Goal: Information Seeking & Learning: Learn about a topic

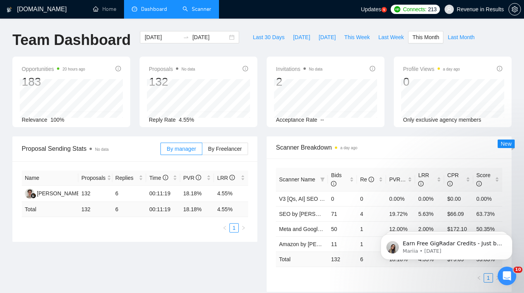
click at [201, 6] on link "Scanner" at bounding box center [197, 9] width 29 height 7
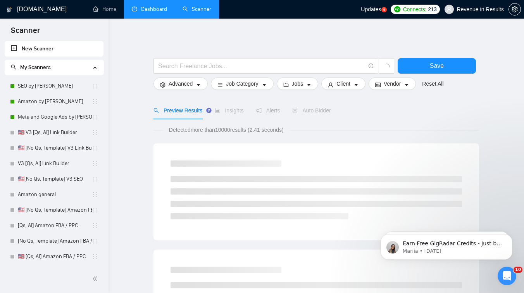
click at [157, 7] on link "Dashboard" at bounding box center [149, 9] width 35 height 7
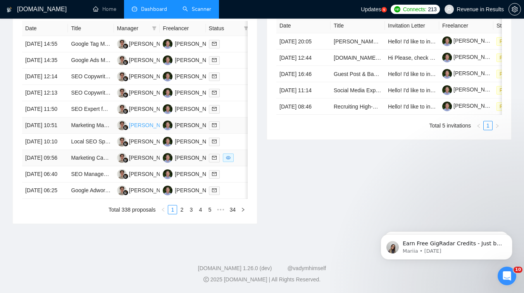
scroll to position [345, 0]
click at [183, 214] on link "2" at bounding box center [182, 209] width 9 height 9
click at [190, 214] on link "3" at bounding box center [191, 209] width 9 height 9
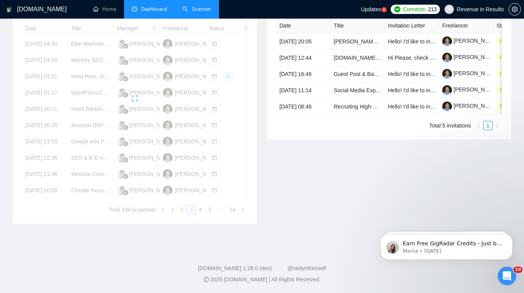
scroll to position [319, 0]
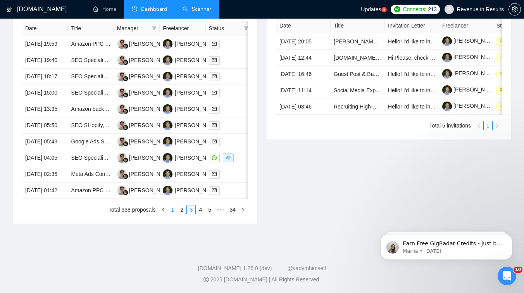
click at [173, 214] on link "1" at bounding box center [172, 209] width 9 height 9
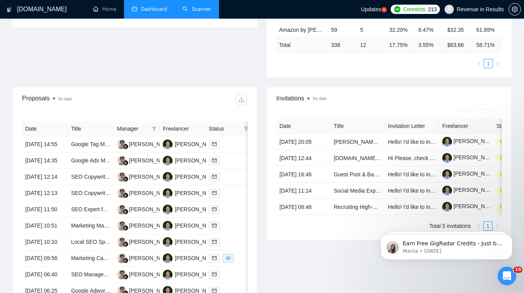
scroll to position [162, 0]
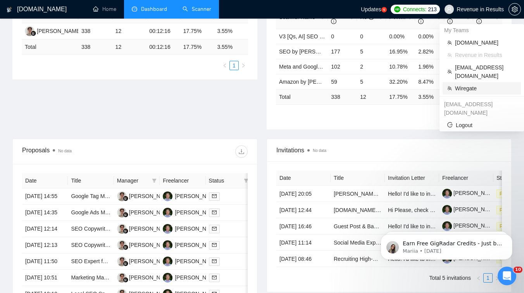
click at [461, 84] on span "Wiregate" at bounding box center [485, 88] width 61 height 9
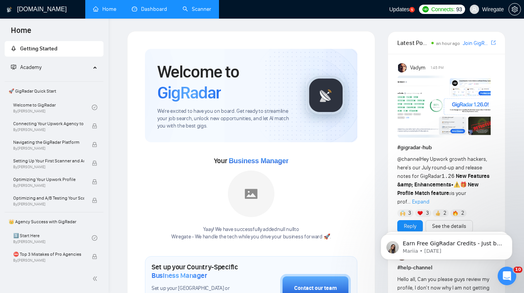
click at [148, 6] on link "Dashboard" at bounding box center [149, 9] width 35 height 7
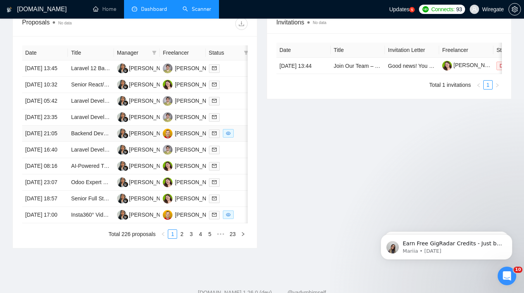
scroll to position [304, 0]
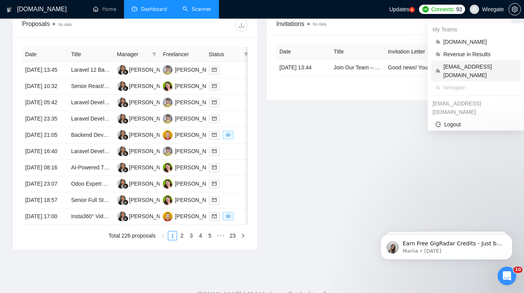
click at [454, 64] on span "[EMAIL_ADDRESS][DOMAIN_NAME]" at bounding box center [479, 70] width 73 height 17
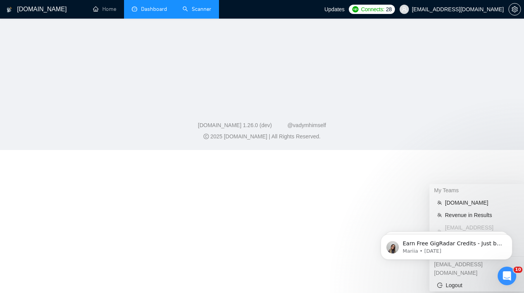
scroll to position [412, 0]
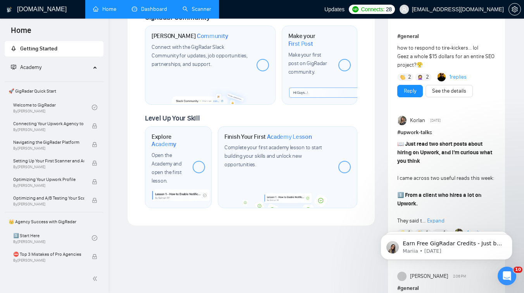
click at [155, 6] on link "Dashboard" at bounding box center [149, 9] width 35 height 7
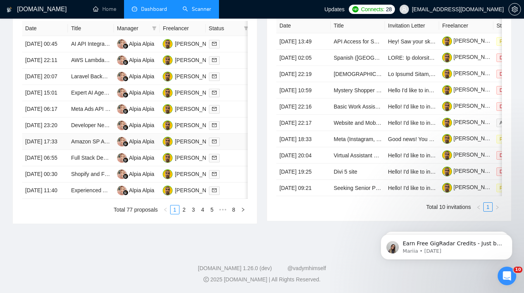
scroll to position [404, 0]
click at [185, 210] on link "2" at bounding box center [184, 209] width 9 height 9
click at [194, 210] on link "3" at bounding box center [193, 209] width 9 height 9
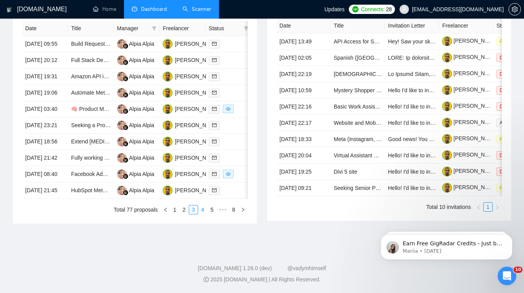
click at [201, 214] on link "4" at bounding box center [202, 209] width 9 height 9
click at [198, 195] on div "[PERSON_NAME]" at bounding box center [197, 190] width 45 height 9
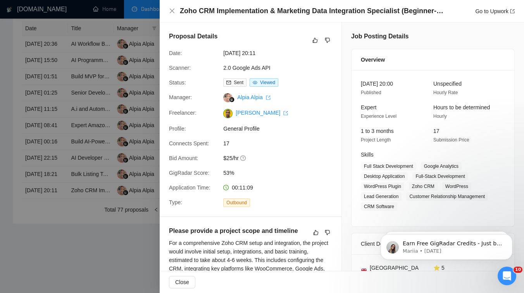
click at [125, 83] on div at bounding box center [262, 146] width 524 height 293
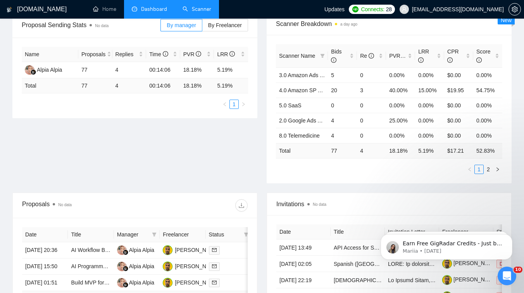
scroll to position [0, 0]
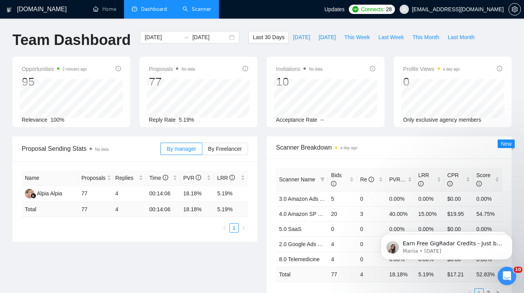
click at [205, 9] on link "Scanner" at bounding box center [197, 9] width 29 height 7
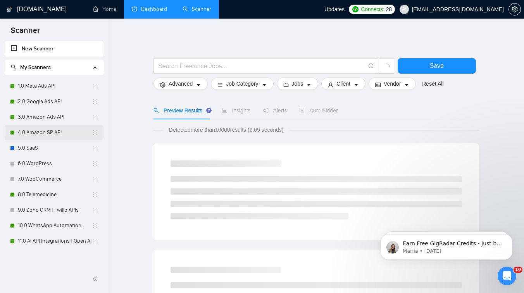
click at [46, 133] on link "4.0 Amazon SP API" at bounding box center [55, 133] width 74 height 16
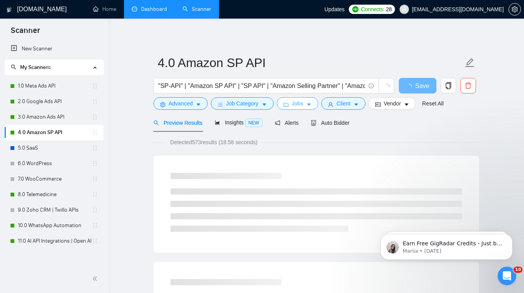
click at [292, 103] on button "Jobs" at bounding box center [298, 103] width 42 height 12
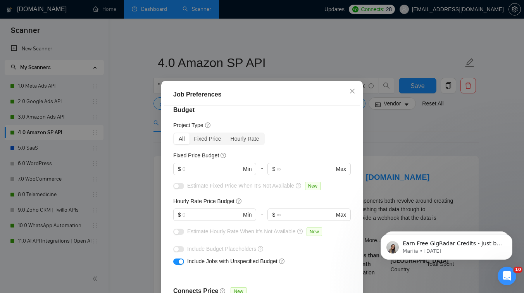
scroll to position [17, 0]
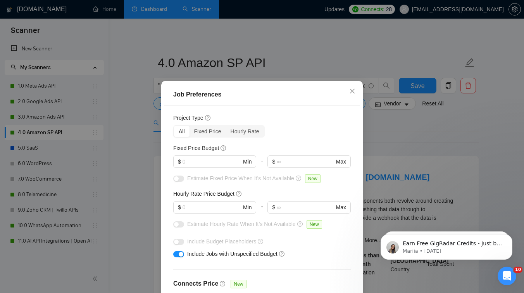
click at [138, 195] on div "Job Preferences Budget Project Type All Fixed Price Hourly Rate Fixed Price Bud…" at bounding box center [262, 146] width 524 height 293
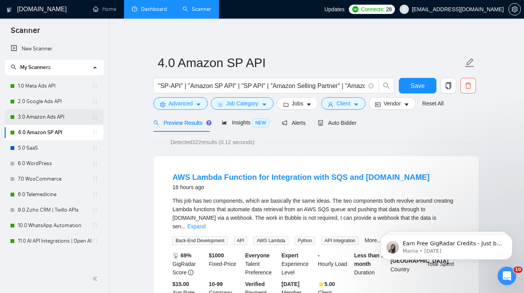
click at [54, 116] on link "3.0 Amazon Ads API" at bounding box center [55, 117] width 74 height 16
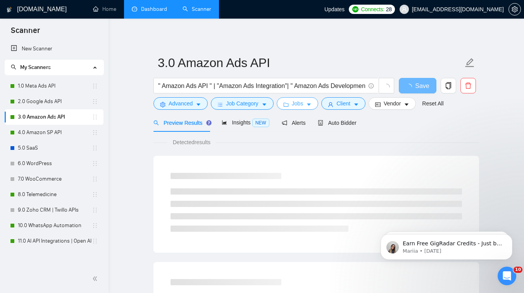
click at [306, 106] on button "Jobs" at bounding box center [298, 103] width 42 height 12
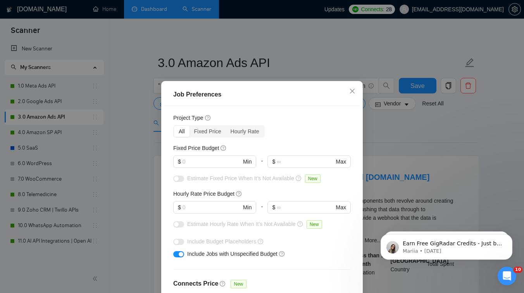
click at [113, 167] on div "Job Preferences Budget Project Type All Fixed Price Hourly Rate Fixed Price Bud…" at bounding box center [262, 146] width 524 height 293
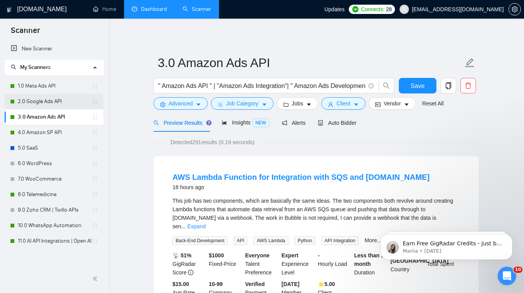
click at [49, 101] on link "2.0 Google Ads API" at bounding box center [55, 102] width 74 height 16
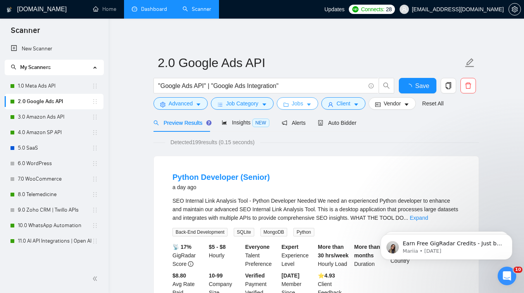
click at [309, 104] on icon "caret-down" at bounding box center [308, 104] width 5 height 5
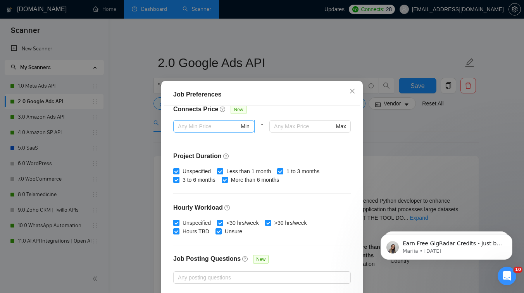
scroll to position [217, 0]
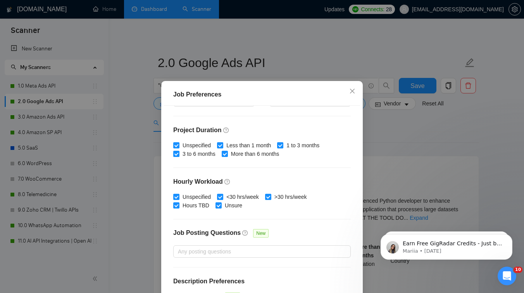
click at [124, 211] on div "Job Preferences Budget Project Type All Fixed Price Hourly Rate Fixed Price Bud…" at bounding box center [262, 146] width 524 height 293
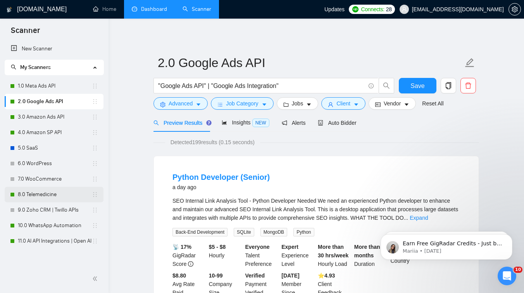
click at [40, 192] on link "8.0 Telemedicine" at bounding box center [55, 195] width 74 height 16
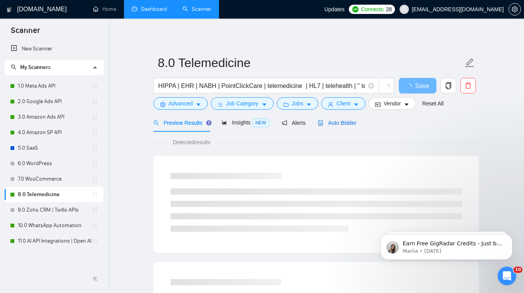
click at [342, 124] on span "Auto Bidder" at bounding box center [337, 123] width 38 height 6
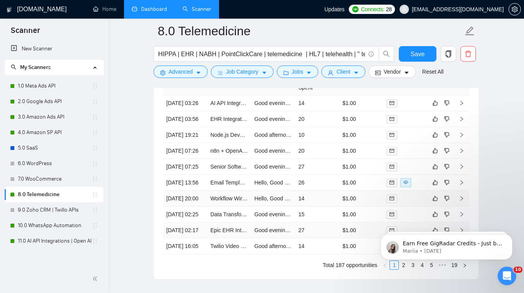
scroll to position [2194, 0]
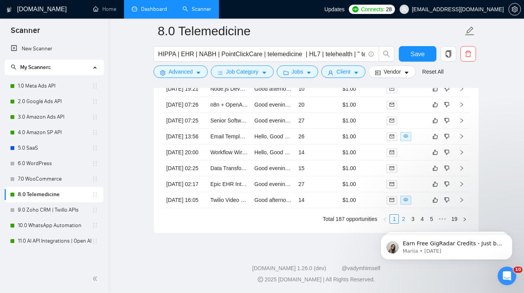
click at [404, 215] on link "2" at bounding box center [403, 219] width 9 height 9
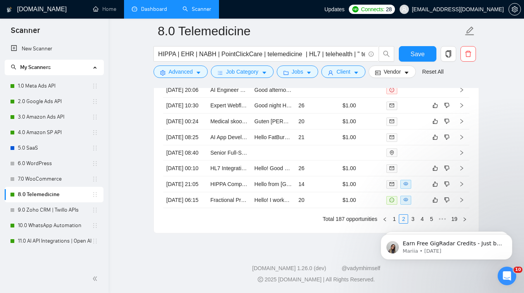
click html "Earn Free GigRadar Credits - Just by Sharing Your Story! 💬 Want more credits fo…"
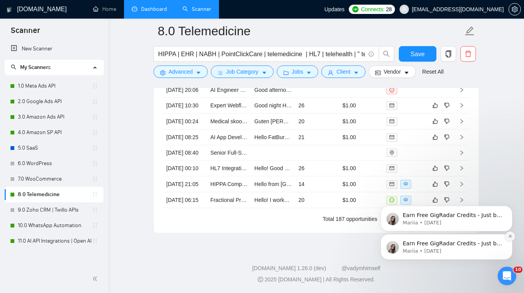
click at [509, 236] on icon "Dismiss notification" at bounding box center [510, 236] width 4 height 4
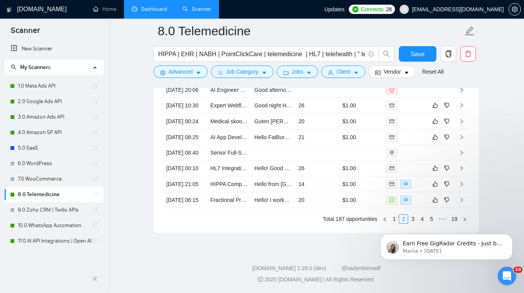
click at [408, 218] on div "Earn Free GigRadar Credits - Just by Sharing Your Story! 💬 Want more credits fo…" at bounding box center [446, 211] width 143 height 97
click at [509, 236] on icon "Dismiss notification" at bounding box center [510, 236] width 4 height 4
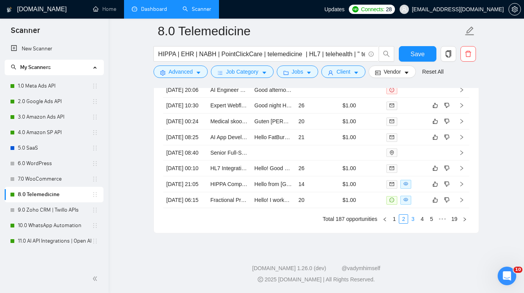
click at [413, 221] on link "3" at bounding box center [413, 219] width 9 height 9
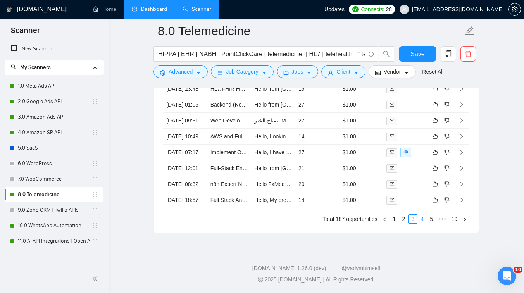
click at [421, 219] on link "4" at bounding box center [422, 219] width 9 height 9
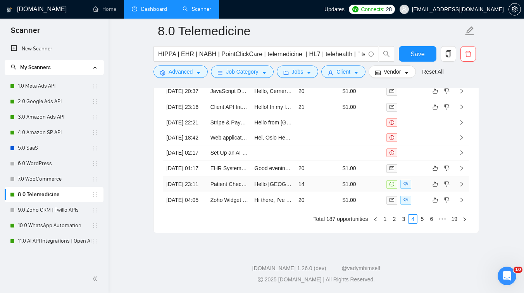
click at [267, 178] on td "Hello [GEOGRAPHIC_DATA], I made TiaTele – a telehealth app. Check my work here:…" at bounding box center [273, 184] width 44 height 16
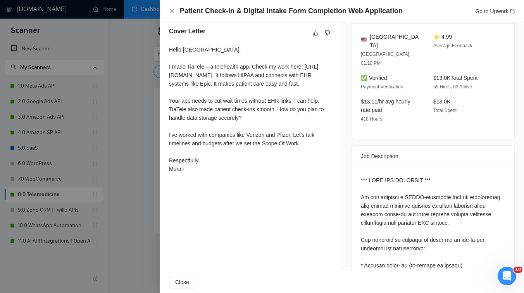
scroll to position [197, 0]
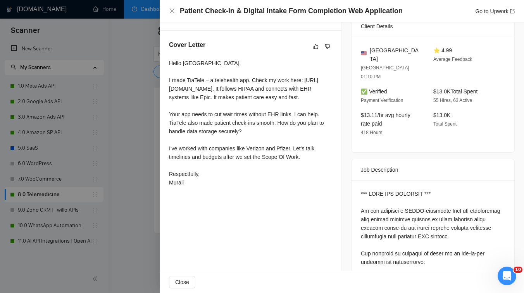
click at [126, 165] on div at bounding box center [262, 146] width 524 height 293
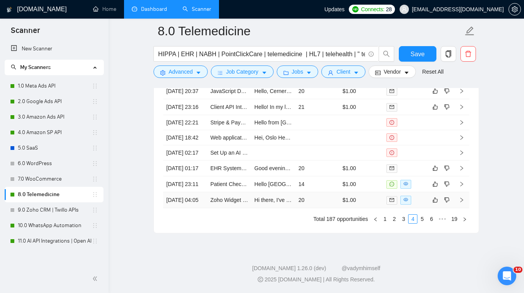
click at [274, 201] on td "Hi there, I've worked with Zoho Creator and React JS to build the TiaTele teleh…" at bounding box center [273, 200] width 44 height 16
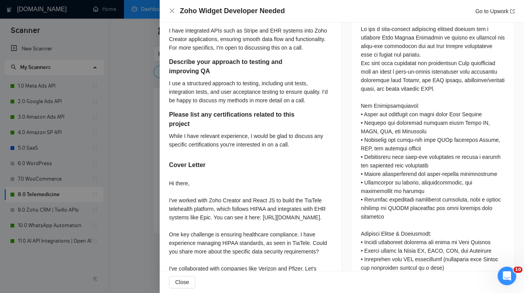
scroll to position [460, 0]
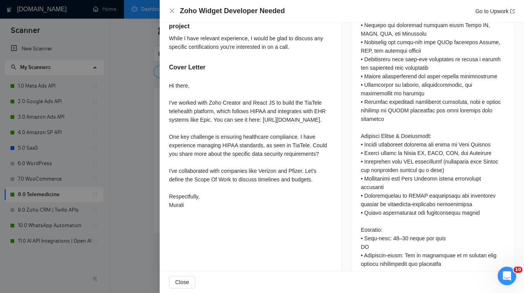
click at [128, 226] on div at bounding box center [262, 146] width 524 height 293
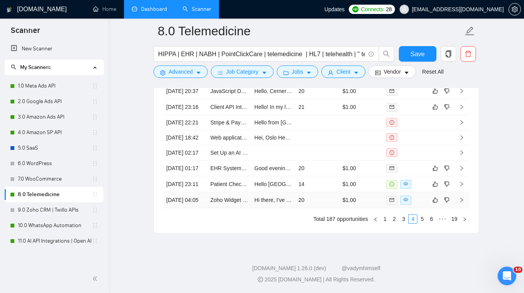
click at [276, 202] on td "Hi there, I've worked with Zoho Creator and React JS to build the TiaTele teleh…" at bounding box center [273, 200] width 44 height 16
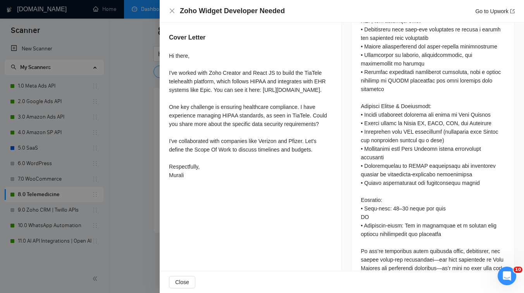
scroll to position [482, 0]
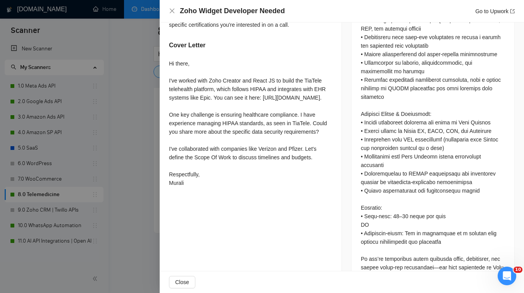
click at [126, 146] on div at bounding box center [262, 146] width 524 height 293
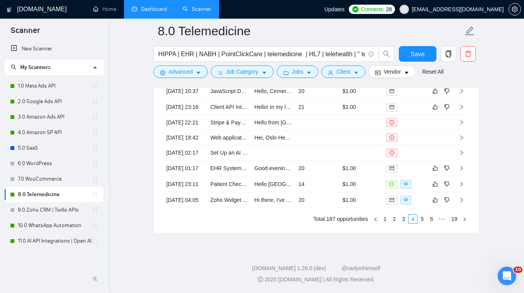
click at [159, 8] on link "Dashboard" at bounding box center [149, 9] width 35 height 7
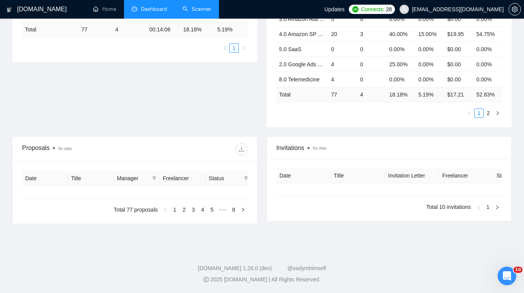
type input "[DATE]"
